Goal: Check status: Check status

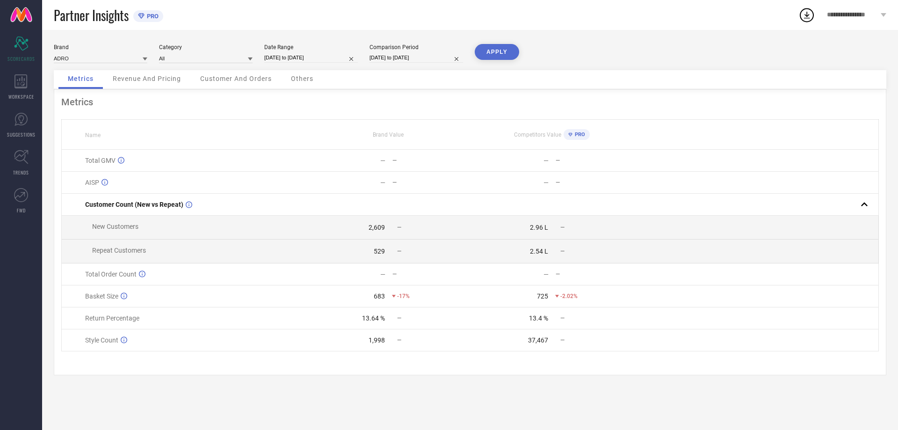
click at [302, 55] on input "[DATE] to [DATE]" at bounding box center [311, 58] width 94 height 10
select select "8"
select select "2025"
select select "9"
select select "2025"
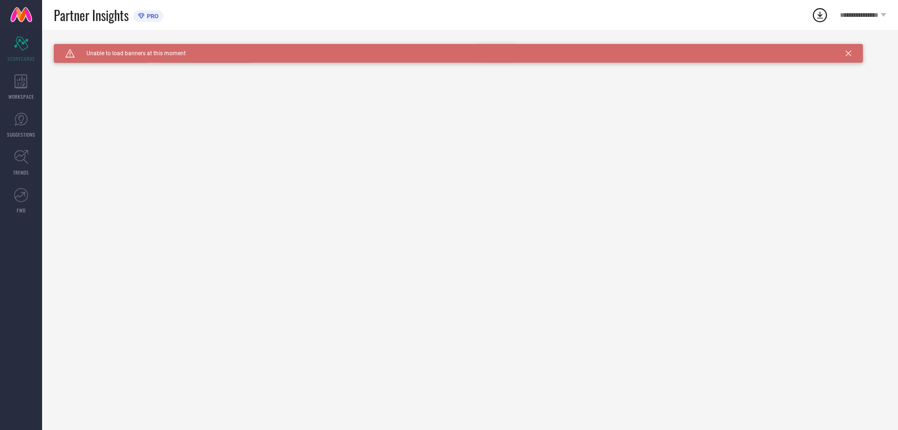
type input "All"
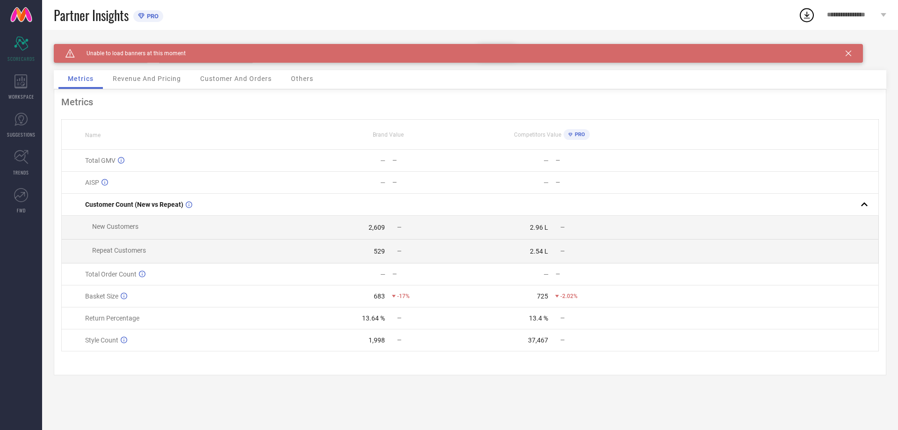
click at [847, 51] on icon at bounding box center [848, 54] width 6 height 6
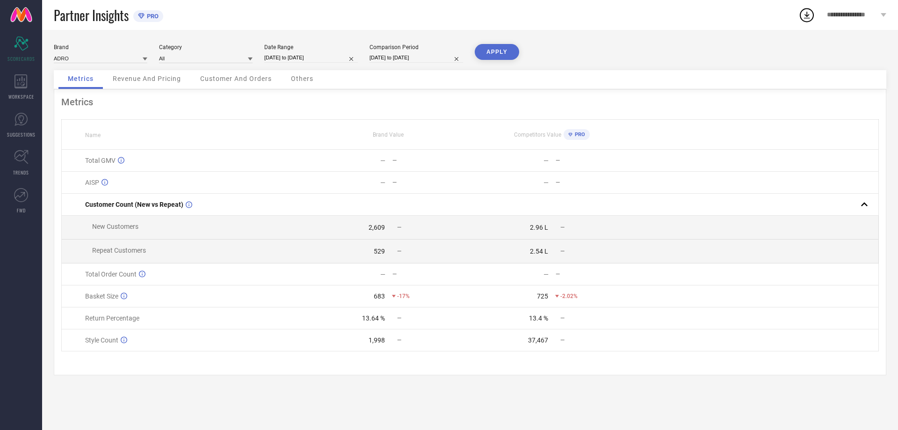
click at [295, 53] on input "[DATE] to [DATE]" at bounding box center [311, 58] width 94 height 10
select select "8"
select select "2025"
select select "9"
select select "2025"
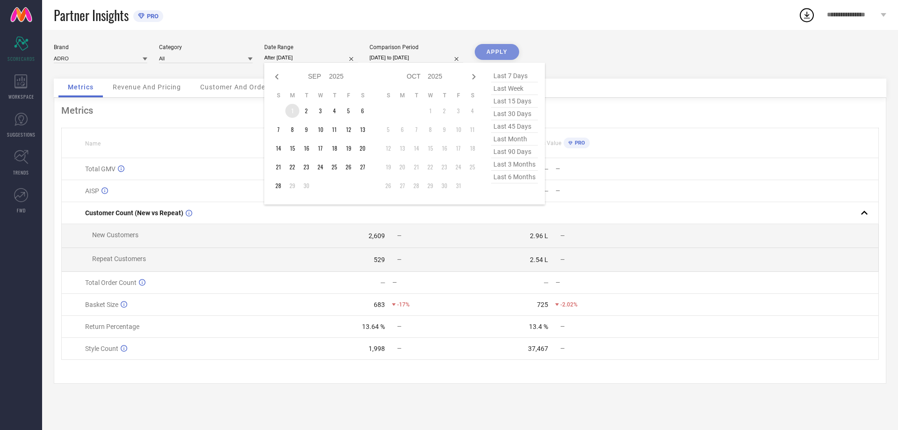
click at [294, 106] on td "1" at bounding box center [292, 111] width 14 height 14
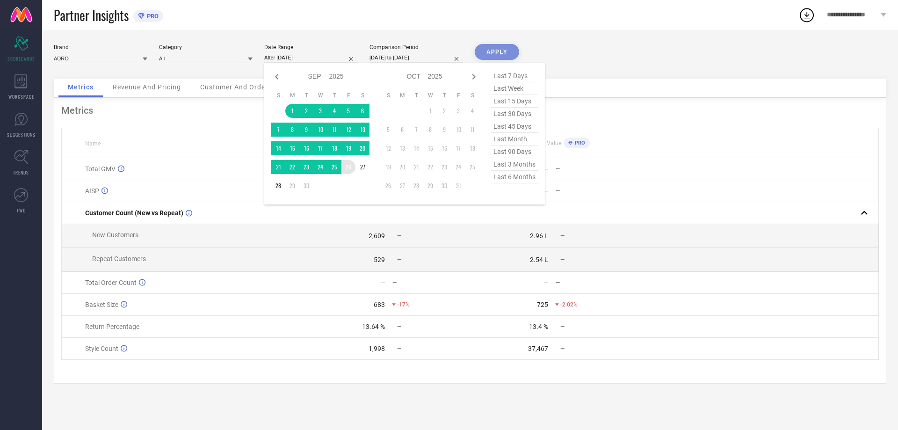
type input "[DATE] to [DATE]"
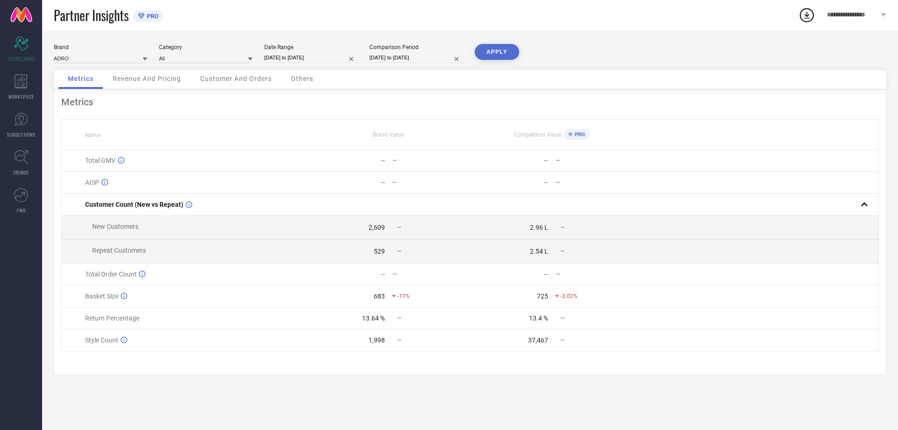
click at [502, 48] on button "APPLY" at bounding box center [497, 52] width 44 height 16
